Goal: Check status: Check status

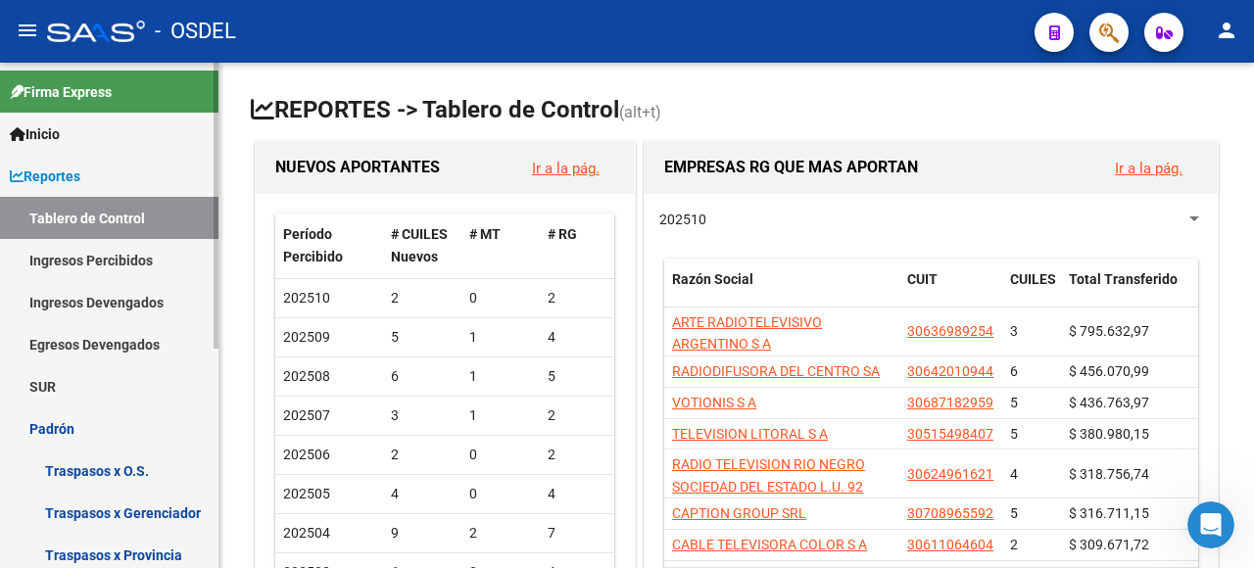
click at [86, 421] on link "Padrón" at bounding box center [109, 428] width 218 height 42
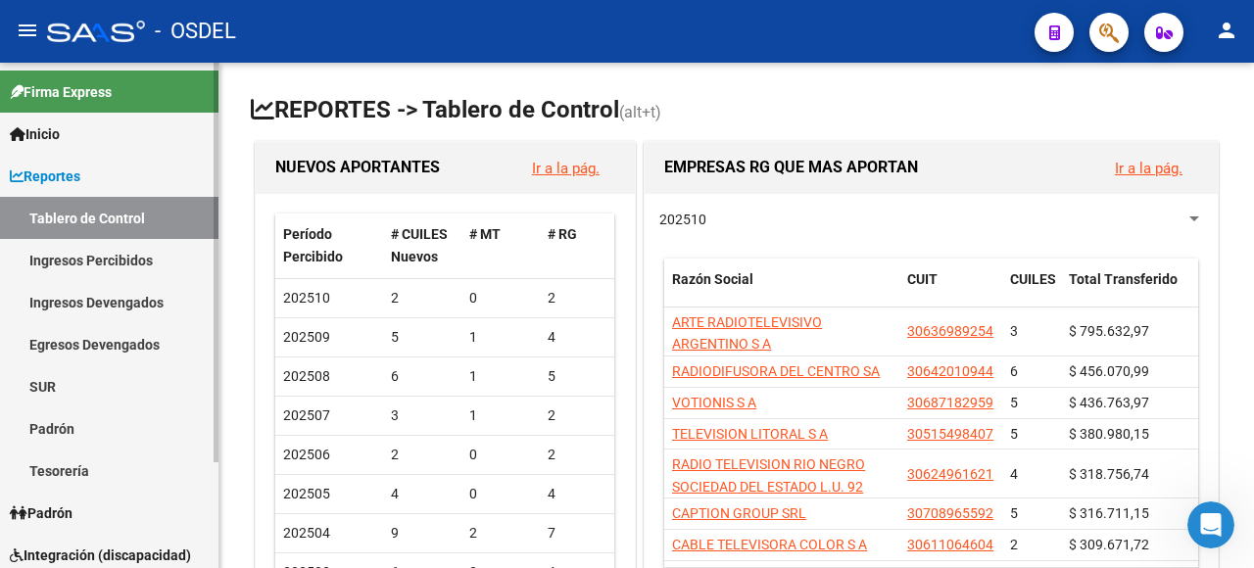
click at [86, 511] on link "Padrón" at bounding box center [109, 513] width 218 height 42
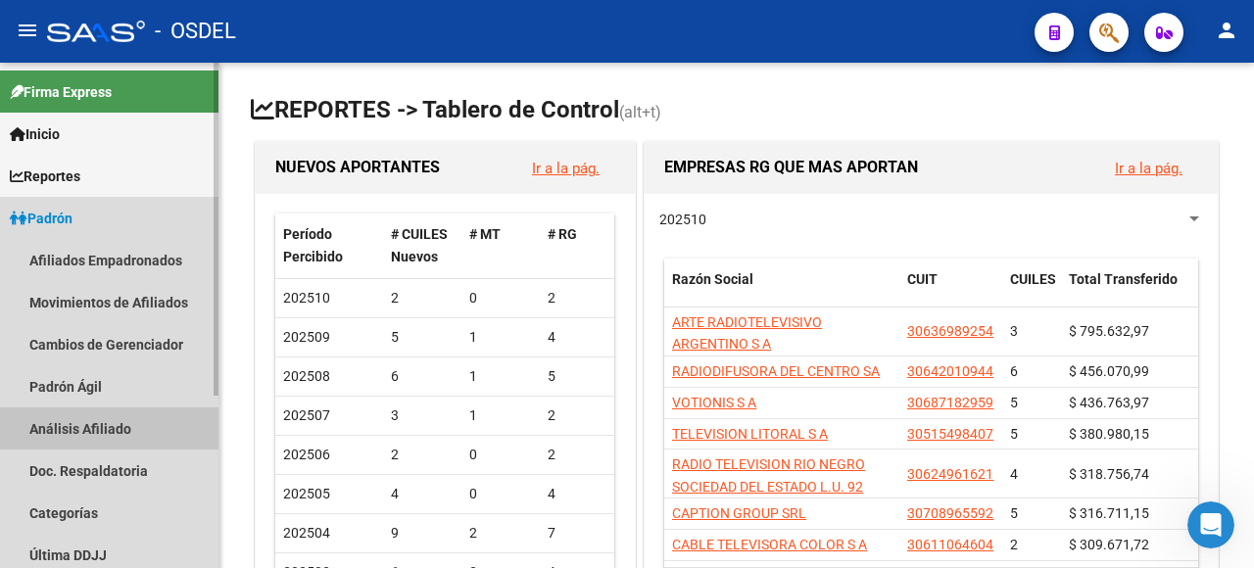
click at [111, 425] on link "Análisis Afiliado" at bounding box center [109, 428] width 218 height 42
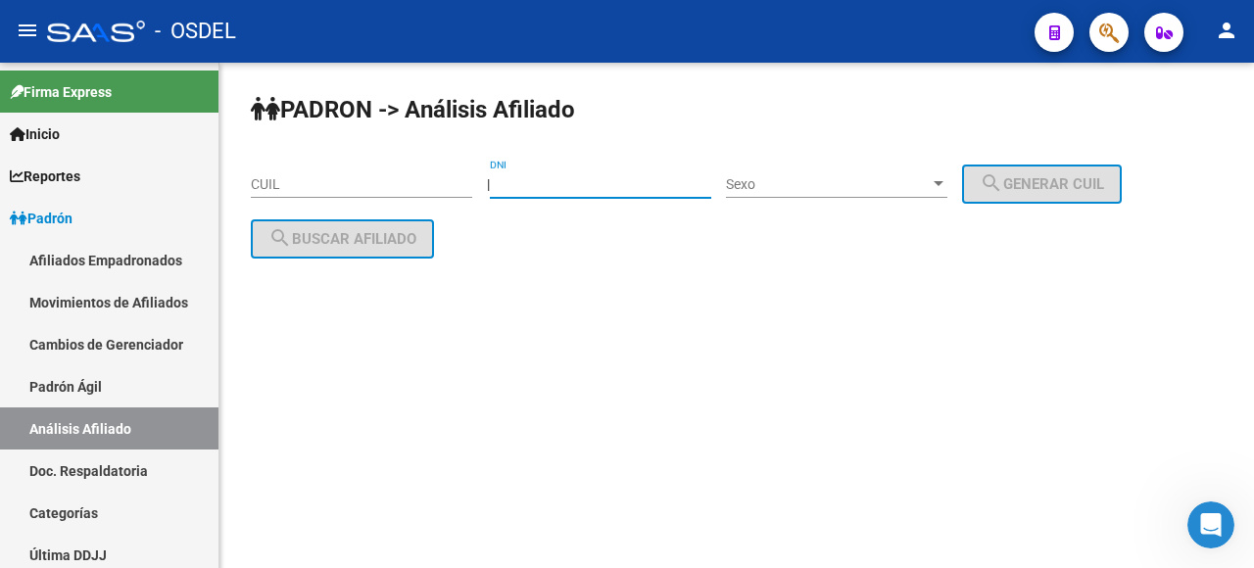
click at [535, 182] on input "DNI" at bounding box center [600, 184] width 221 height 17
type input "26824506"
click at [831, 183] on span "Sexo" at bounding box center [828, 184] width 204 height 17
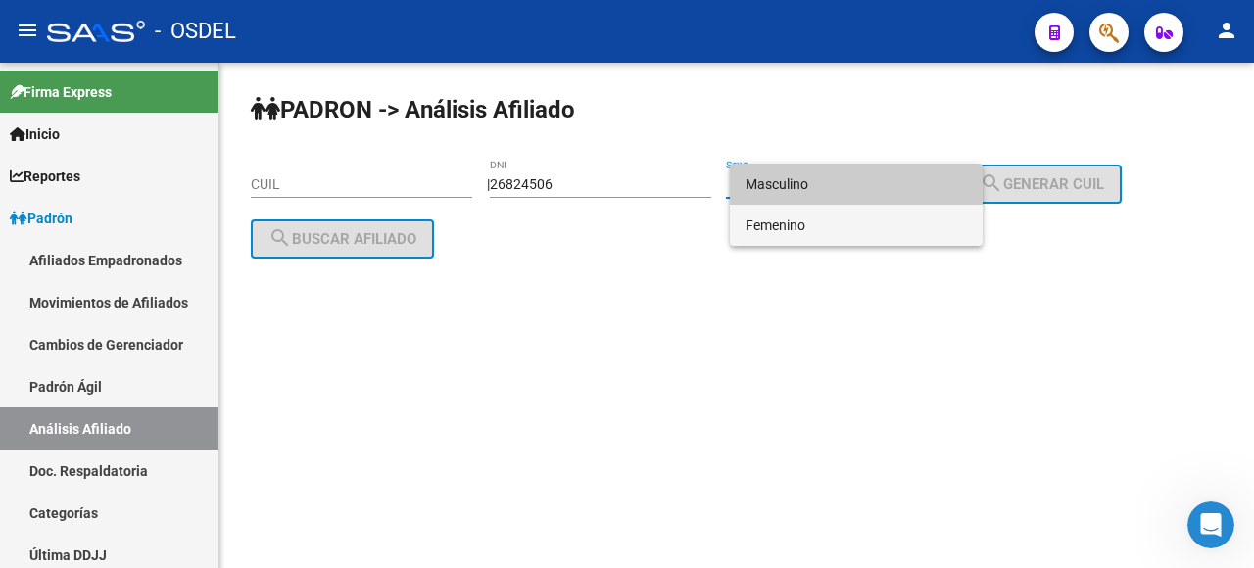
click at [838, 219] on span "Femenino" at bounding box center [855, 225] width 221 height 41
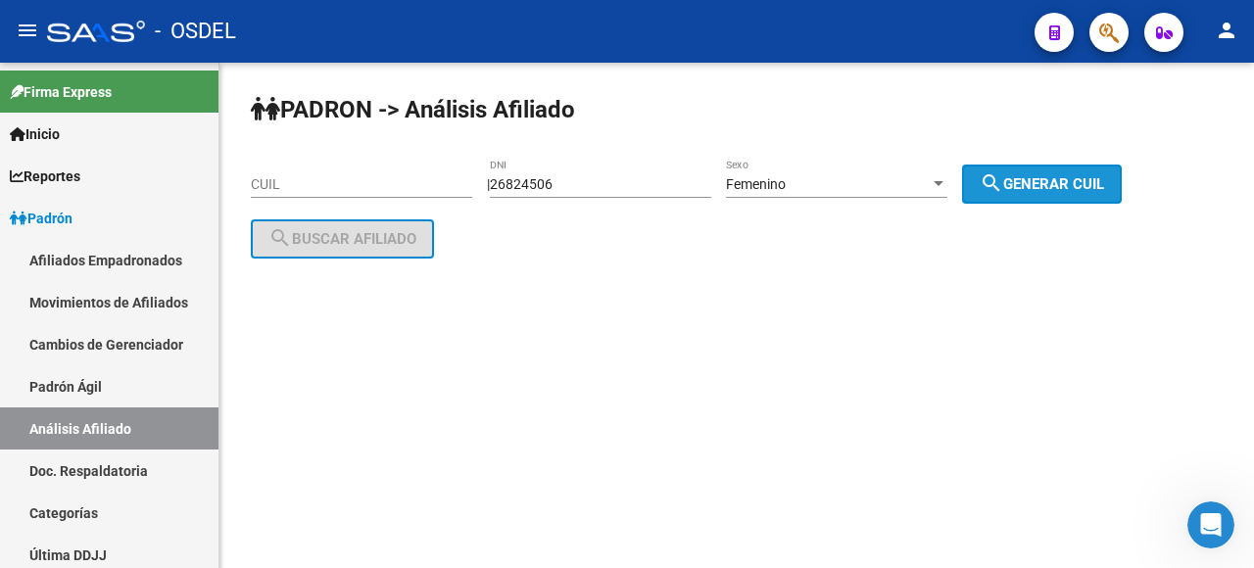
click at [1066, 170] on button "search Generar CUIL" at bounding box center [1042, 184] width 160 height 39
type input "27-26824506-0"
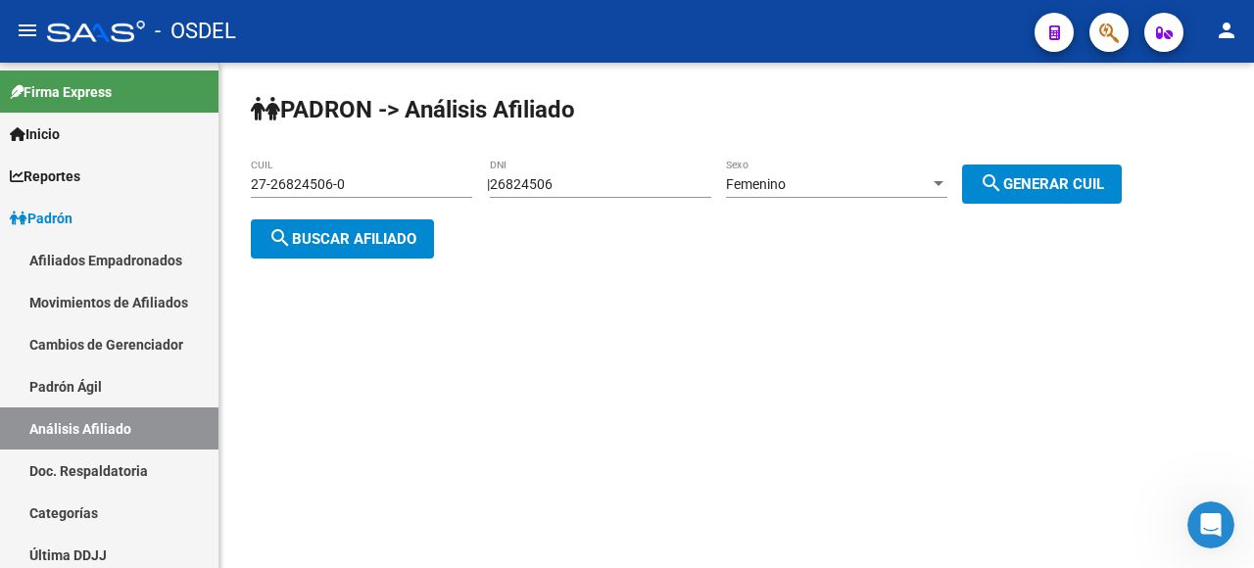
click at [347, 230] on span "search Buscar afiliado" at bounding box center [342, 239] width 148 height 18
